Goal: Find specific page/section: Find specific page/section

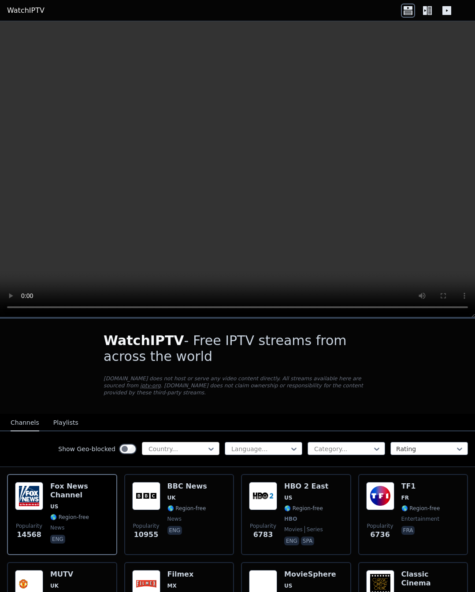
click at [179, 445] on div at bounding box center [177, 449] width 59 height 9
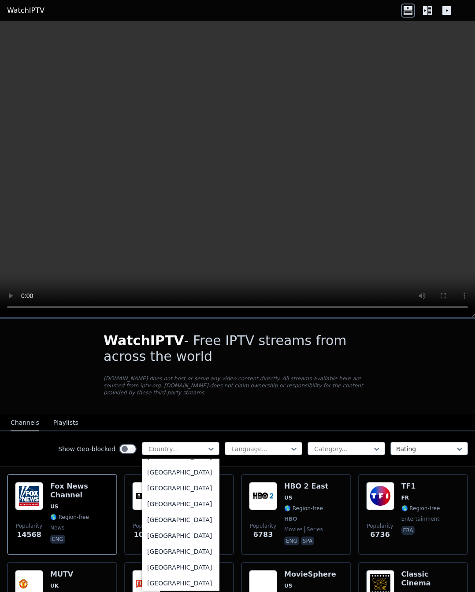
scroll to position [3099, 0]
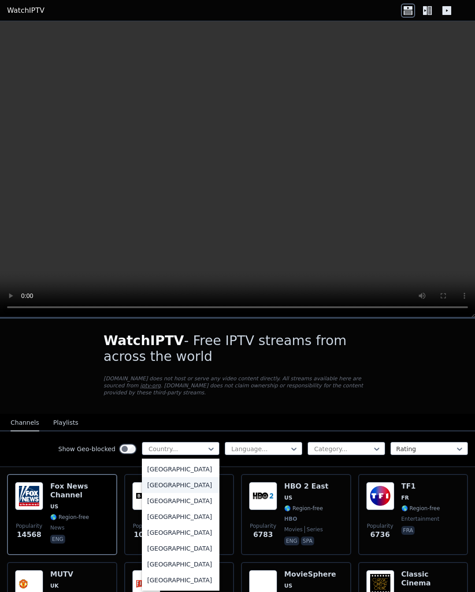
click at [185, 493] on div "[GEOGRAPHIC_DATA]" at bounding box center [180, 485] width 77 height 16
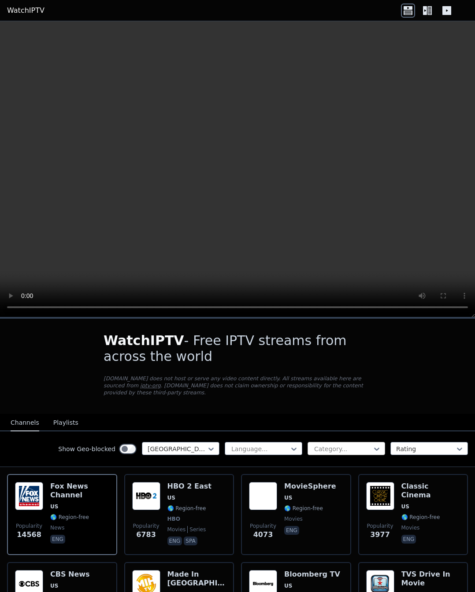
click at [321, 445] on div at bounding box center [342, 449] width 59 height 9
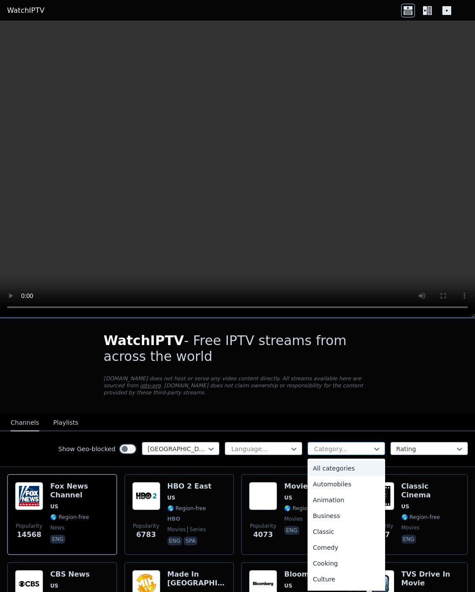
click at [321, 445] on div at bounding box center [342, 449] width 59 height 9
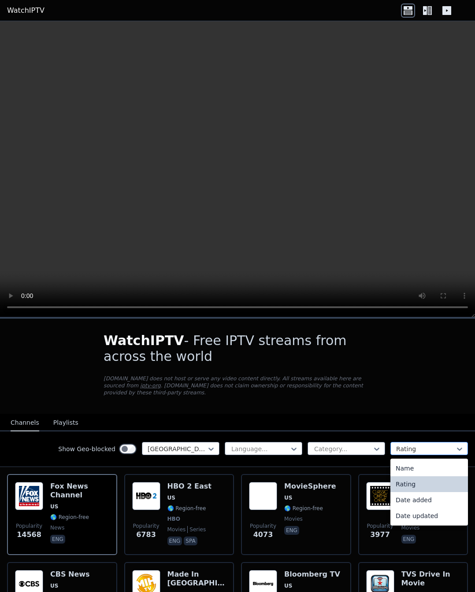
click at [407, 445] on div at bounding box center [425, 449] width 59 height 9
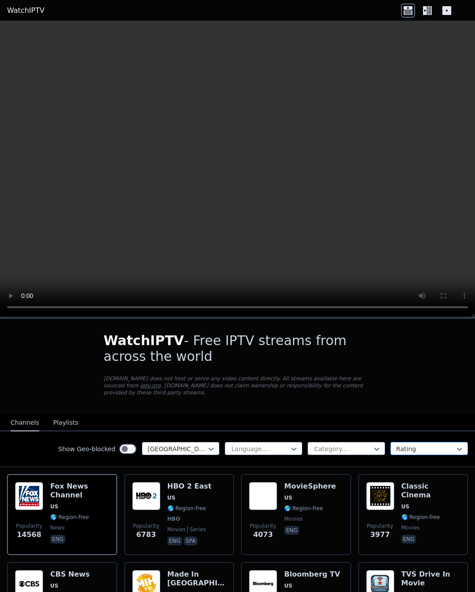
click at [407, 445] on div at bounding box center [425, 449] width 59 height 9
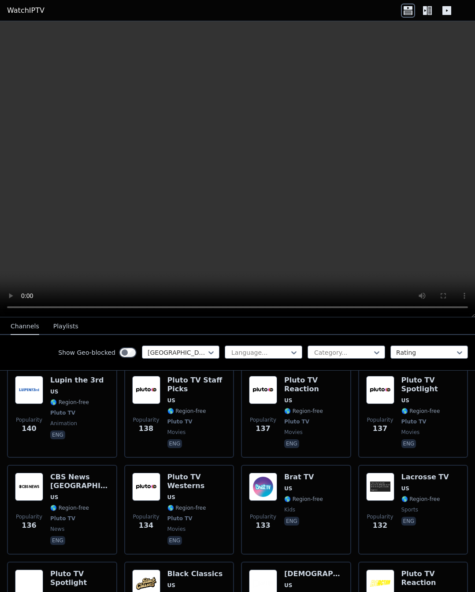
scroll to position [3787, 0]
click at [267, 359] on div "Language... Category... Rating" at bounding box center [346, 353] width 243 height 14
click at [320, 354] on div at bounding box center [342, 352] width 59 height 9
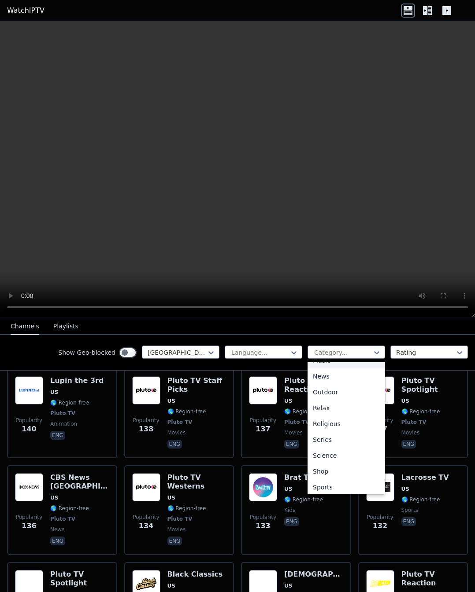
scroll to position [299, 0]
click at [319, 458] on div "Sports" at bounding box center [345, 453] width 77 height 16
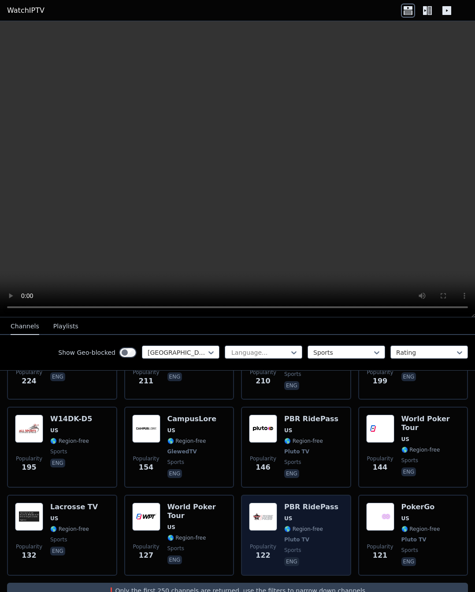
scroll to position [428, 0]
